Goal: Download file/media

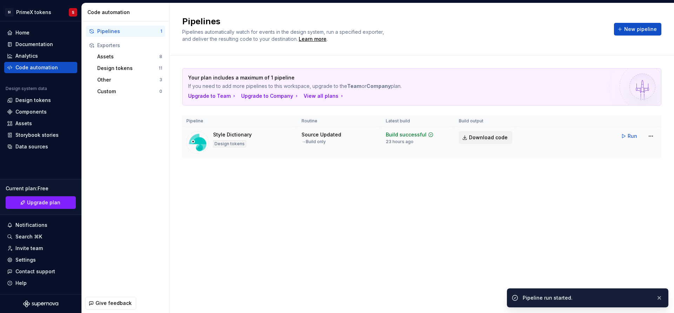
click at [505, 143] on link "Download code" at bounding box center [485, 137] width 53 height 13
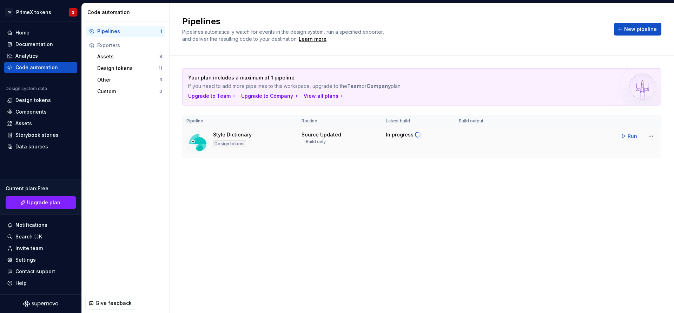
click at [541, 44] on div "Pipelines Pipelines automatically watch for events in the design system, run a …" at bounding box center [422, 29] width 505 height 52
click at [219, 230] on div "Pipelines Pipelines automatically watch for events in the design system, run a …" at bounding box center [422, 157] width 505 height 309
click at [31, 33] on div "Home" at bounding box center [40, 32] width 67 height 7
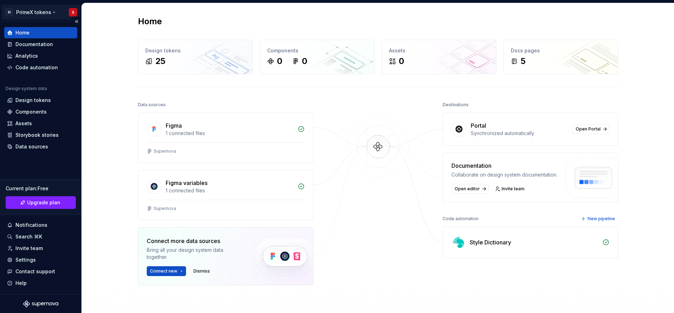
click at [69, 10] on html "SI PrimeX tokens S Home Documentation Analytics Code automation Design system d…" at bounding box center [337, 156] width 674 height 313
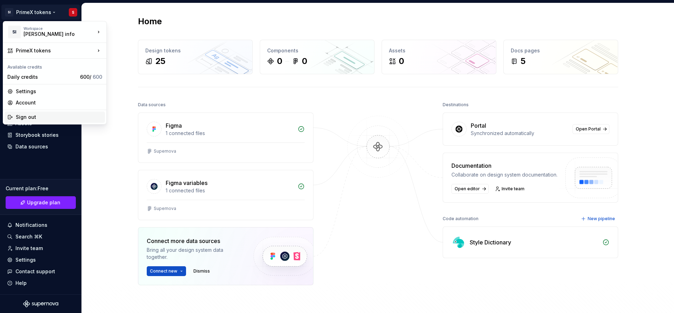
click at [33, 117] on div "Sign out" at bounding box center [59, 116] width 86 height 7
